Goal: Information Seeking & Learning: Learn about a topic

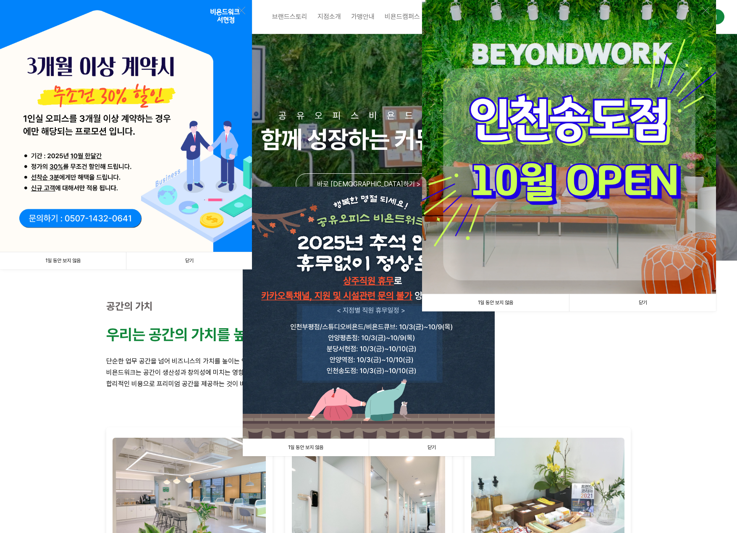
drag, startPoint x: 67, startPoint y: 260, endPoint x: 73, endPoint y: 260, distance: 6.3
click at [67, 260] on link "1일 동안 보지 않음" at bounding box center [63, 260] width 126 height 17
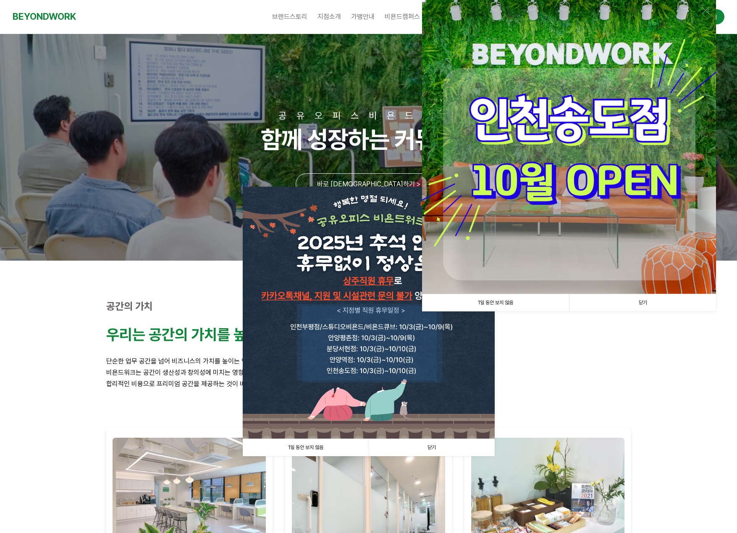
click at [489, 304] on link "1일 동안 보지 않음" at bounding box center [495, 302] width 147 height 17
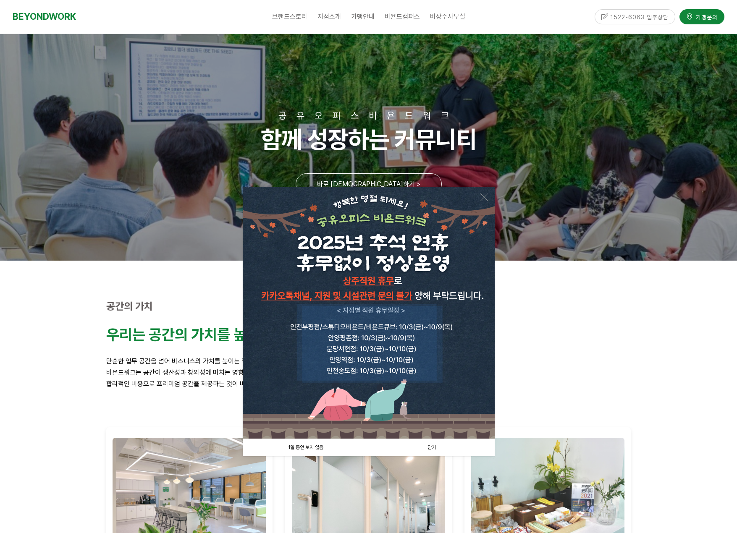
click at [300, 447] on link "1일 동안 보지 않음" at bounding box center [306, 447] width 126 height 17
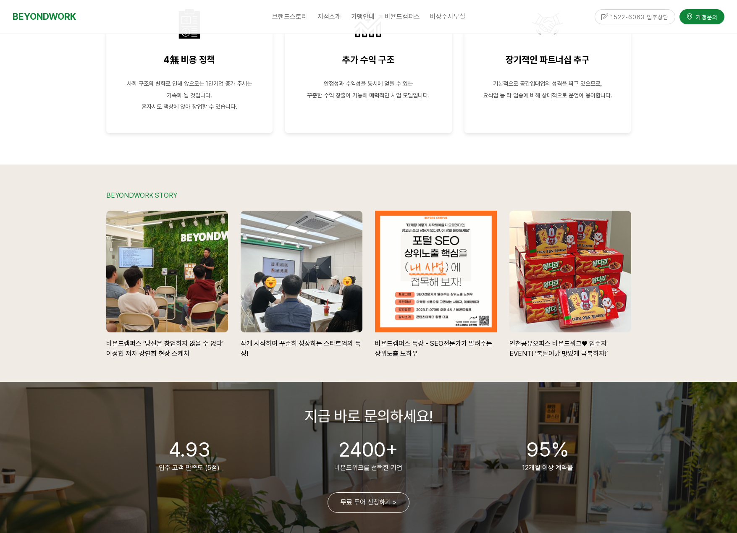
scroll to position [1887, 0]
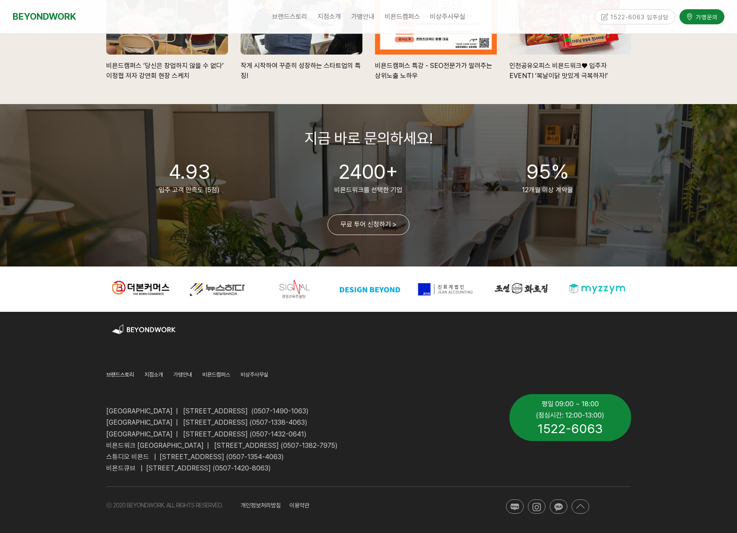
click at [117, 376] on span "브랜드스토리" at bounding box center [120, 375] width 28 height 6
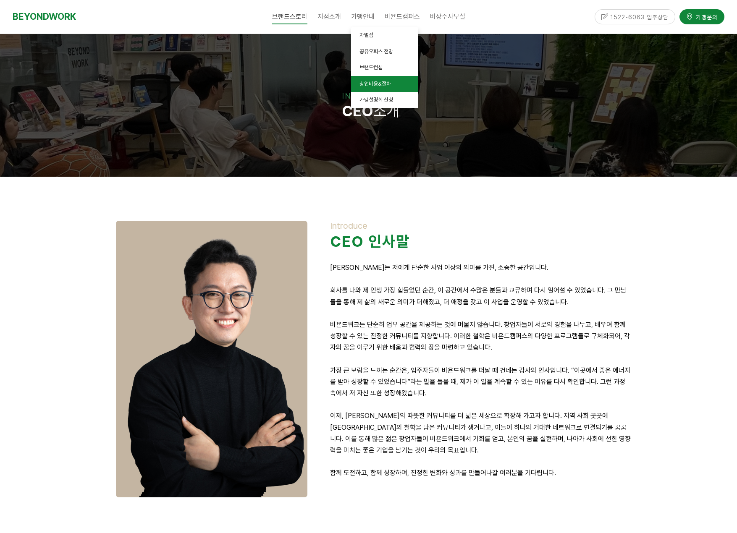
click at [368, 87] on link "창업비용&절차" at bounding box center [384, 84] width 67 height 16
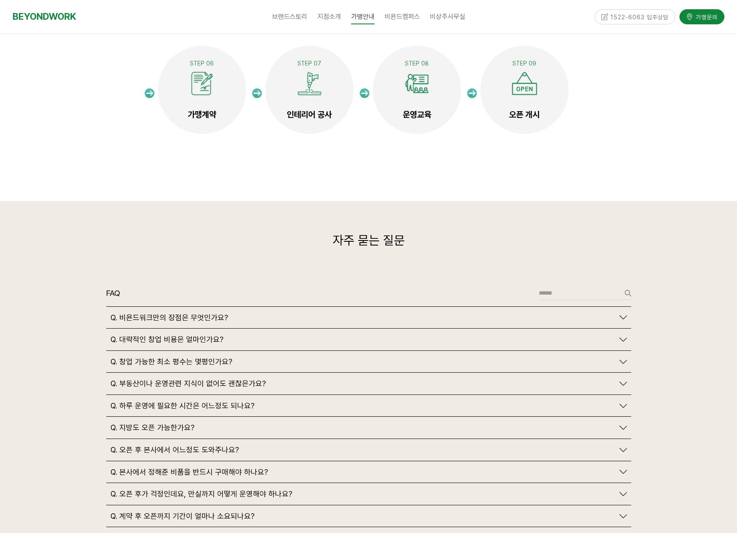
scroll to position [1889, 0]
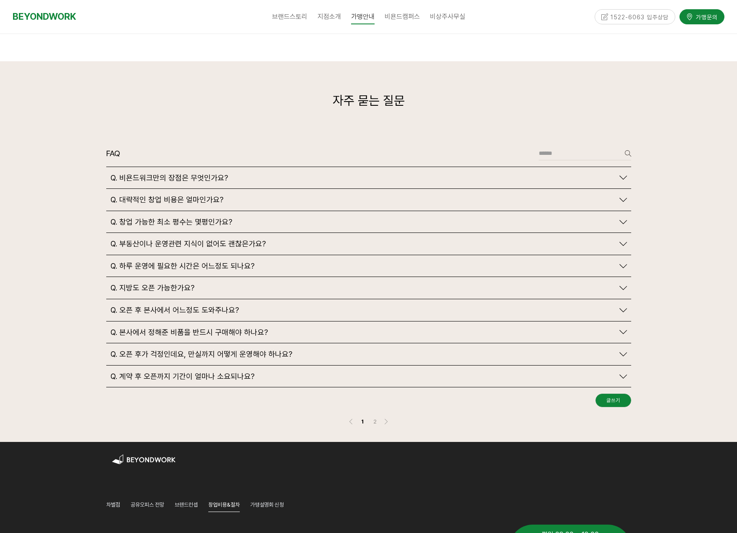
click at [188, 217] on span "Q. 창업 가능한 최소 평수는 몇평인가요?" at bounding box center [171, 221] width 122 height 9
